Goal: Task Accomplishment & Management: Complete application form

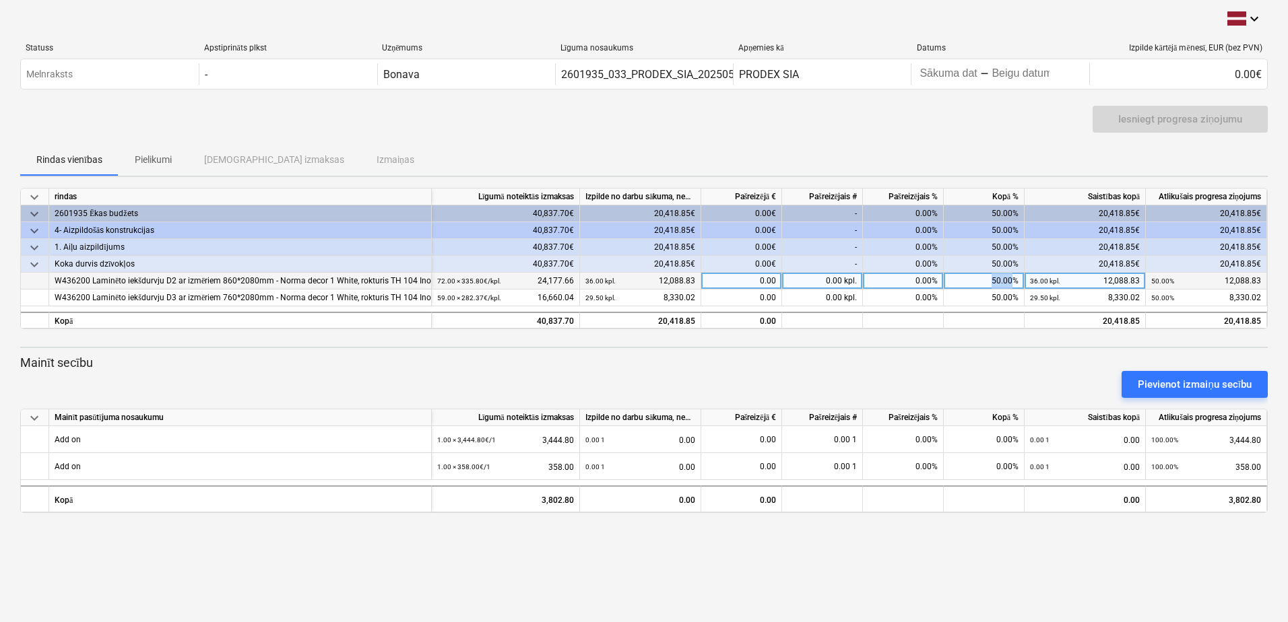
drag, startPoint x: 1012, startPoint y: 281, endPoint x: 990, endPoint y: 279, distance: 22.3
click at [990, 279] on div "50.00%" at bounding box center [984, 281] width 81 height 17
type input "100"
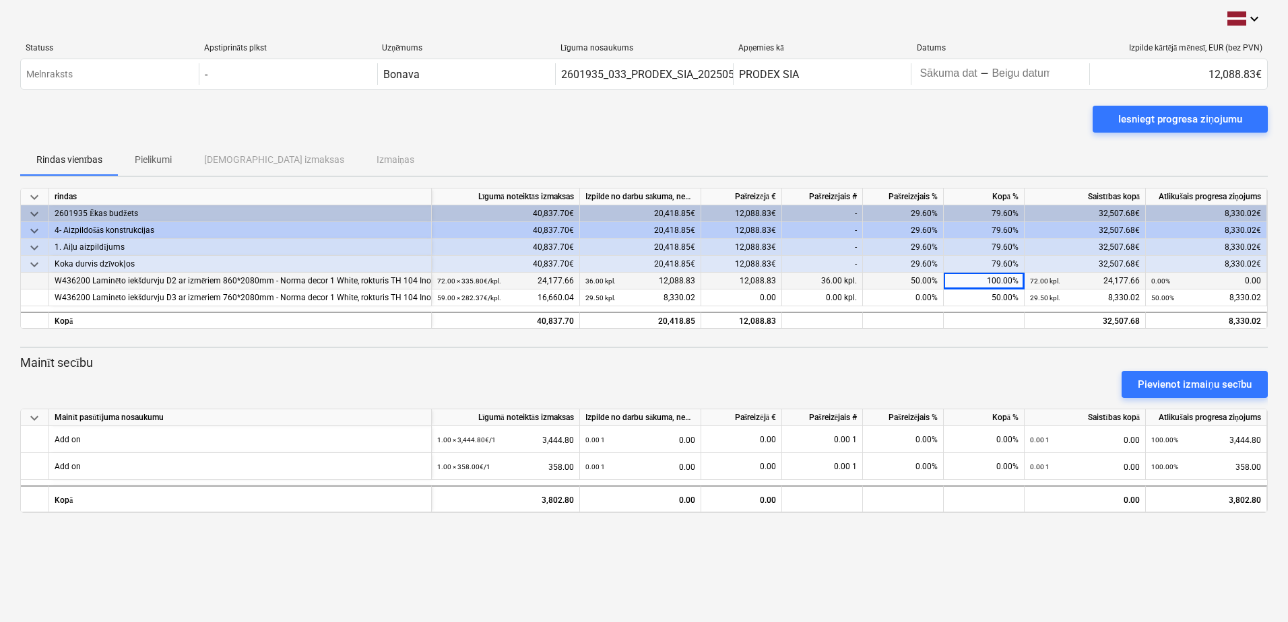
click at [984, 356] on p "Mainīt secību" at bounding box center [644, 363] width 1248 height 16
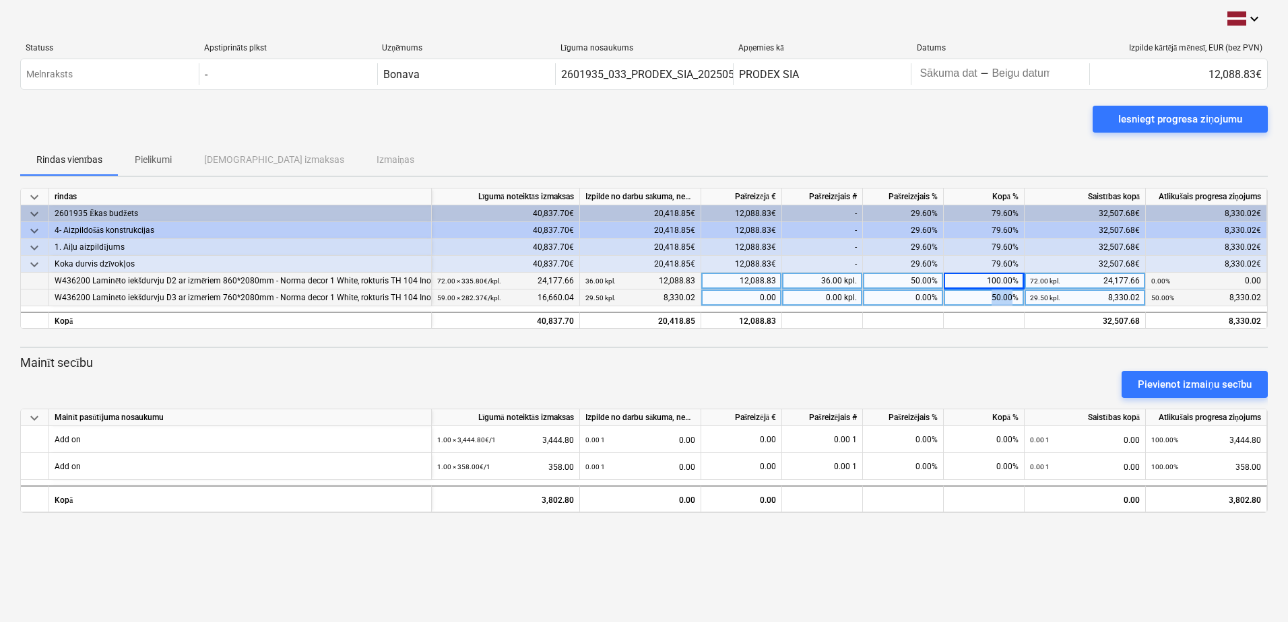
drag, startPoint x: 1013, startPoint y: 298, endPoint x: 990, endPoint y: 295, distance: 23.8
click at [990, 295] on div "50.00%" at bounding box center [984, 298] width 81 height 17
type input "100"
click at [969, 366] on div "Pievienot izmaiņu secību" at bounding box center [644, 385] width 1258 height 38
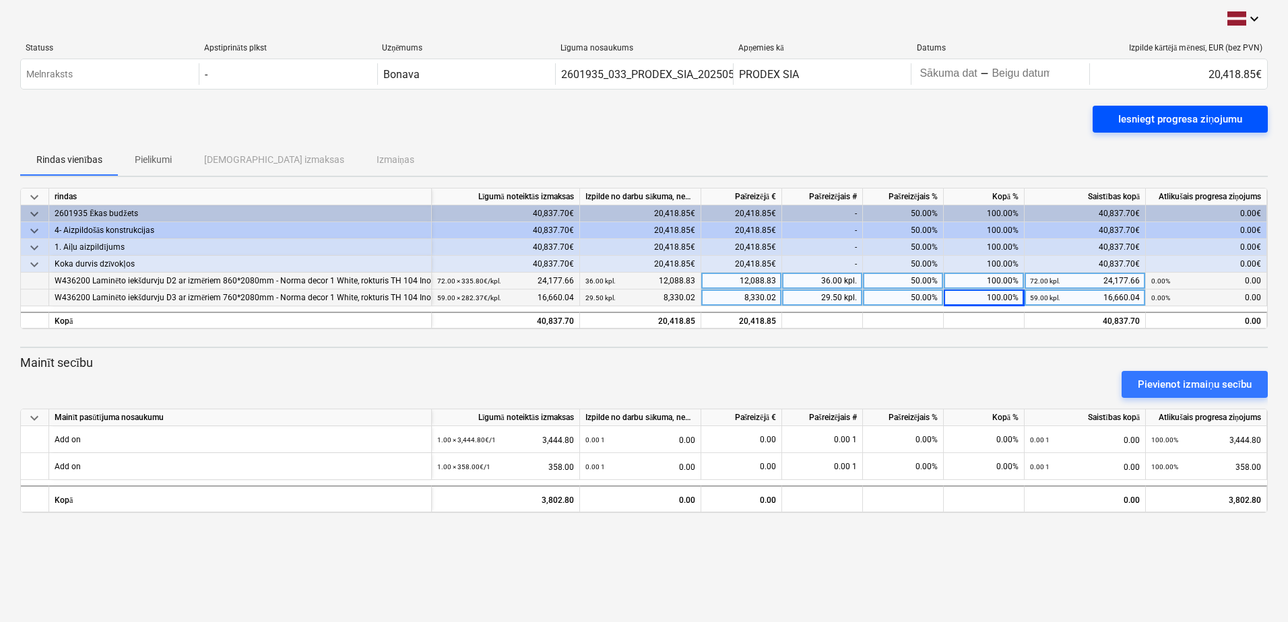
click at [1171, 118] on div "Iesniegt progresa ziņojumu" at bounding box center [1180, 119] width 124 height 18
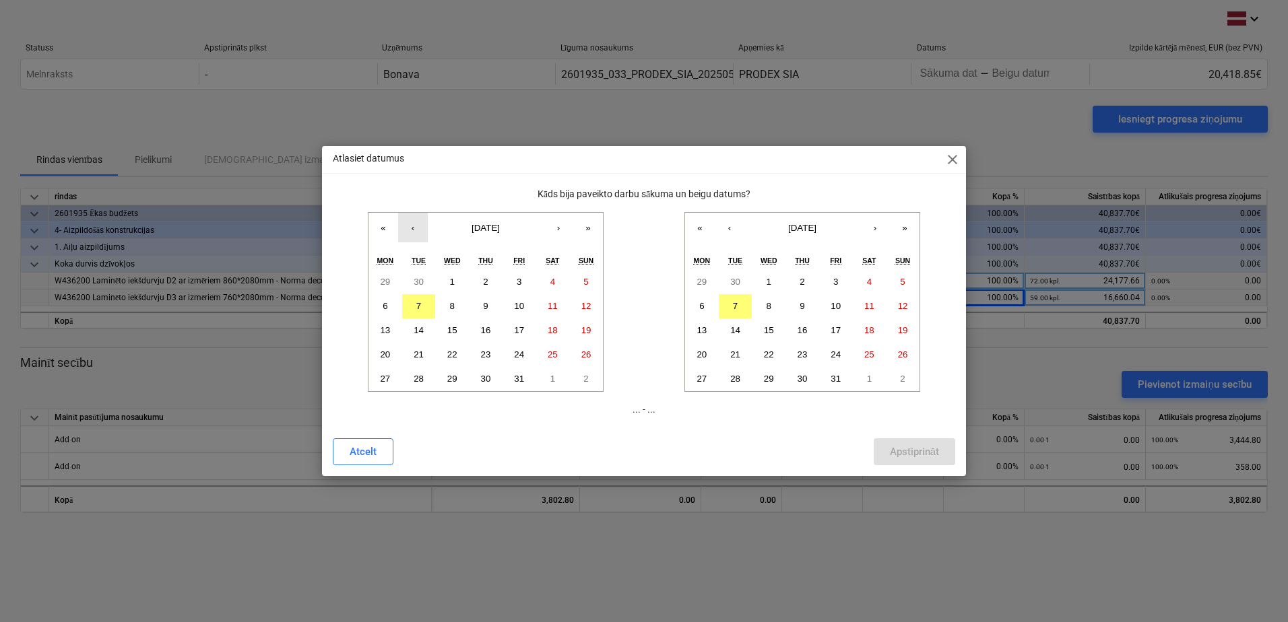
click at [414, 225] on button "‹" at bounding box center [413, 228] width 30 height 30
click at [484, 327] on abbr "18" at bounding box center [486, 330] width 10 height 10
click at [734, 306] on abbr "7" at bounding box center [735, 306] width 5 height 10
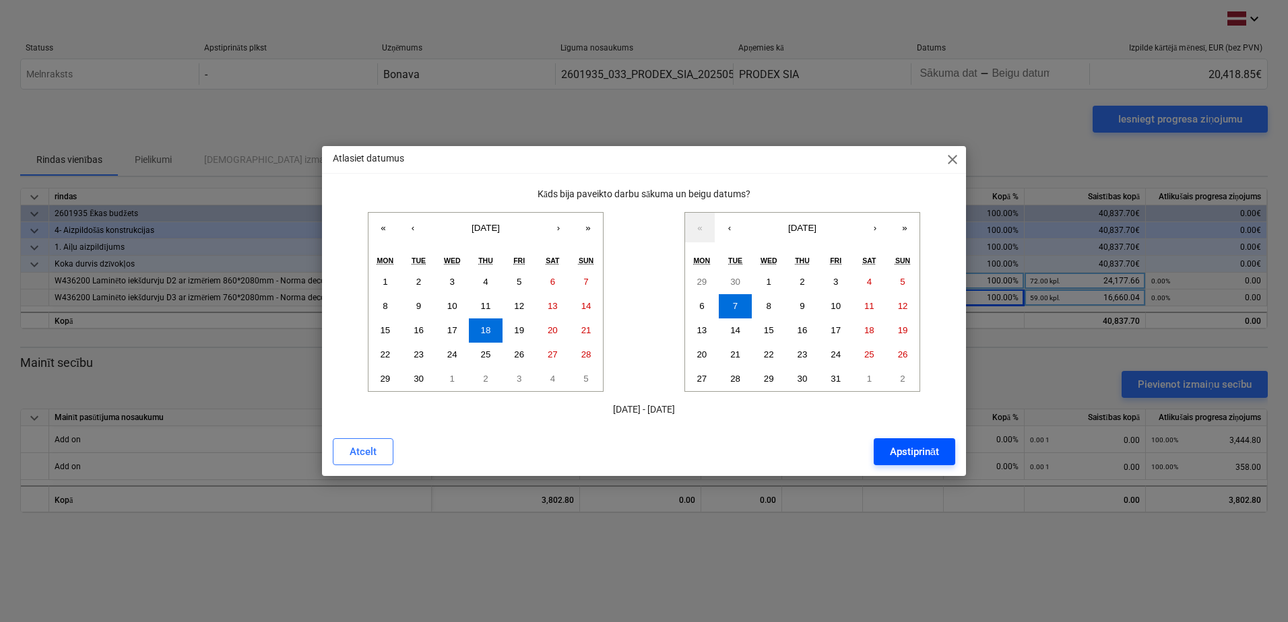
click at [936, 457] on div "Apstiprināt" at bounding box center [914, 452] width 49 height 18
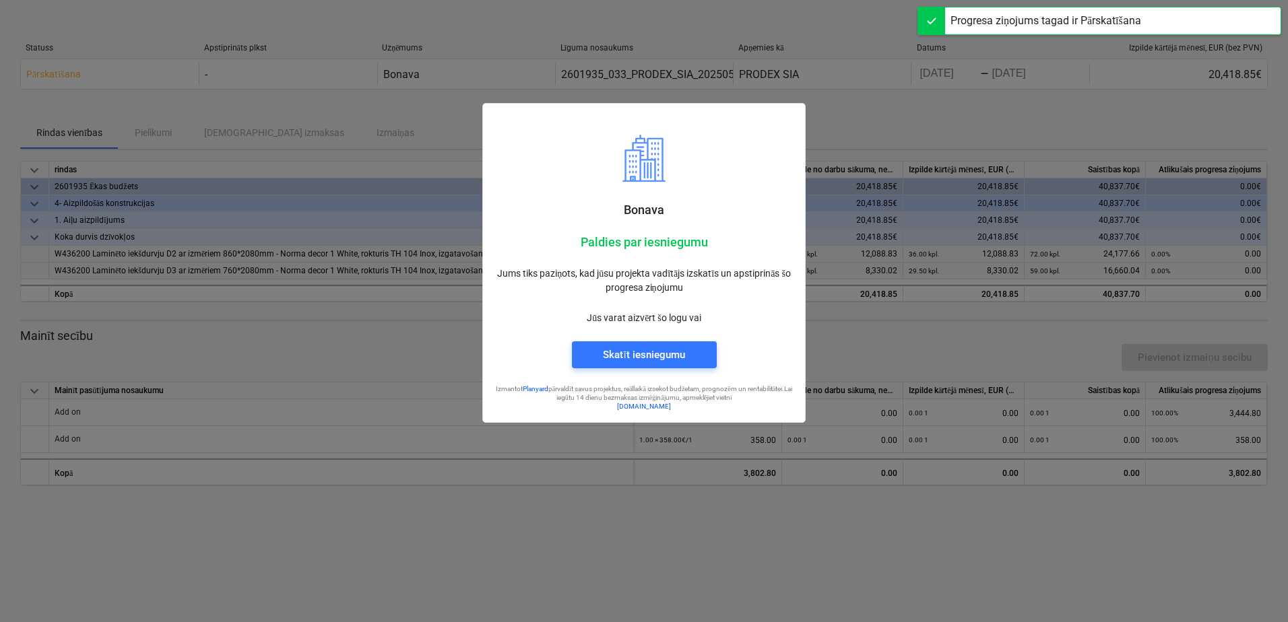
click at [995, 527] on div at bounding box center [644, 311] width 1288 height 622
drag, startPoint x: 978, startPoint y: 109, endPoint x: 1158, endPoint y: 8, distance: 206.3
click at [978, 108] on div at bounding box center [644, 311] width 1288 height 622
